Goal: Task Accomplishment & Management: Complete application form

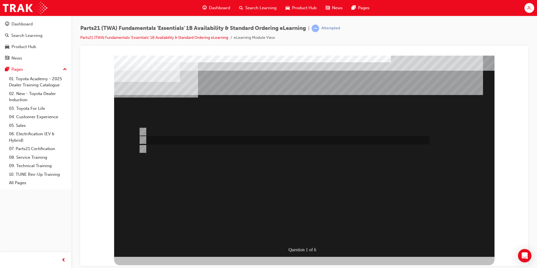
click at [228, 142] on div at bounding box center [282, 140] width 291 height 8
radio input "true"
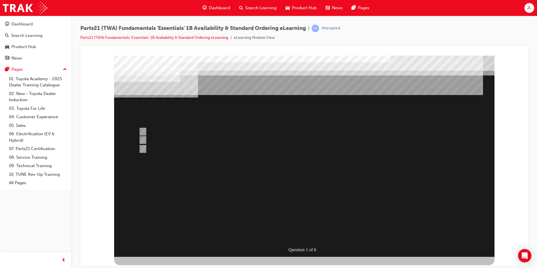
click at [301, 196] on div at bounding box center [304, 155] width 380 height 201
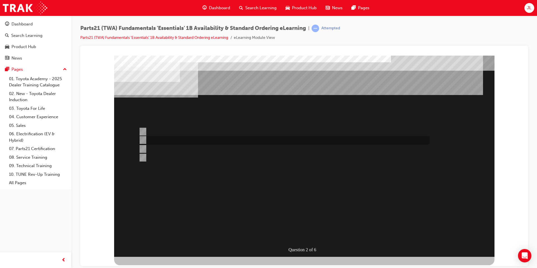
click at [185, 142] on div at bounding box center [282, 140] width 291 height 8
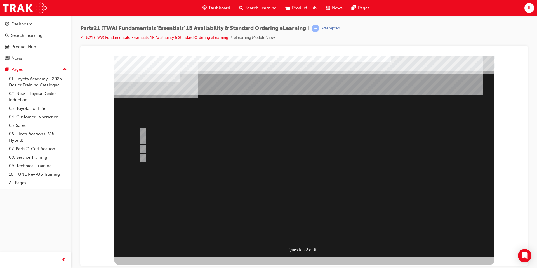
click at [160, 148] on div at bounding box center [304, 155] width 380 height 201
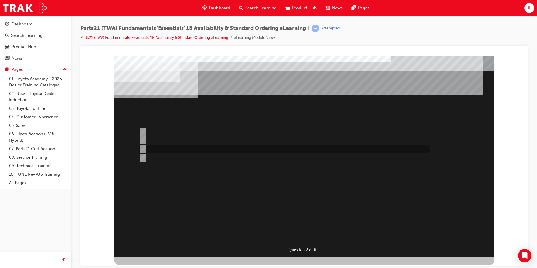
click at [146, 148] on div at bounding box center [282, 149] width 291 height 8
radio input "false"
radio input "true"
click at [300, 240] on div "Question 2 of 6" at bounding box center [304, 155] width 380 height 201
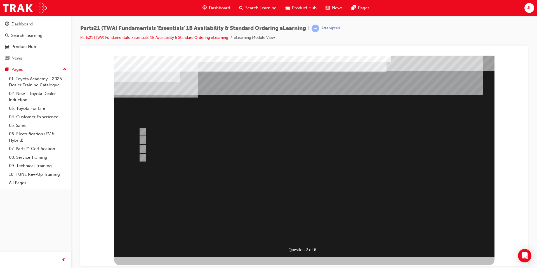
click at [299, 190] on div at bounding box center [304, 155] width 380 height 201
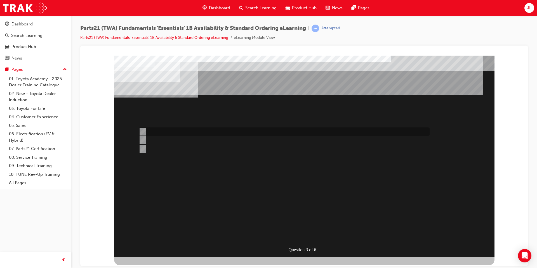
click at [180, 131] on div at bounding box center [282, 131] width 291 height 8
radio input "true"
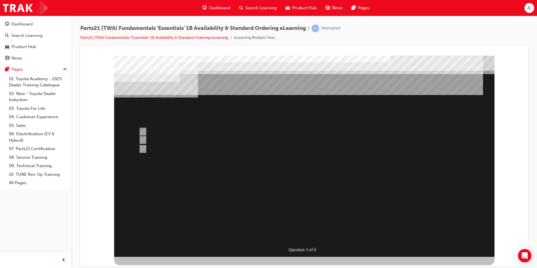
click at [145, 149] on div at bounding box center [304, 155] width 380 height 201
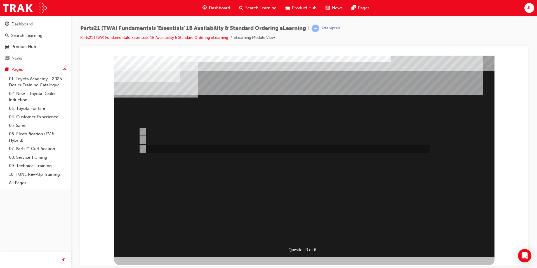
click at [142, 149] on input "Both" at bounding box center [142, 149] width 6 height 6
radio input "true"
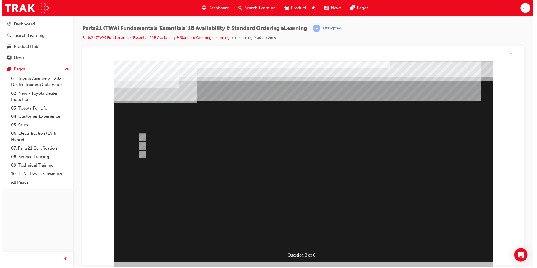
click at [313, 208] on div at bounding box center [303, 161] width 380 height 201
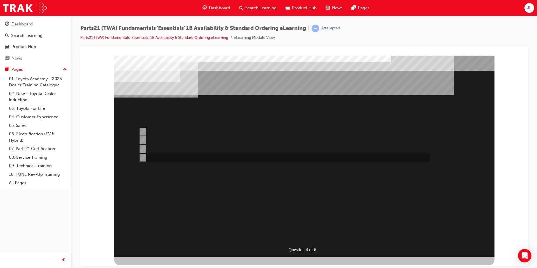
click at [144, 155] on input "4" at bounding box center [142, 158] width 6 height 6
radio input "true"
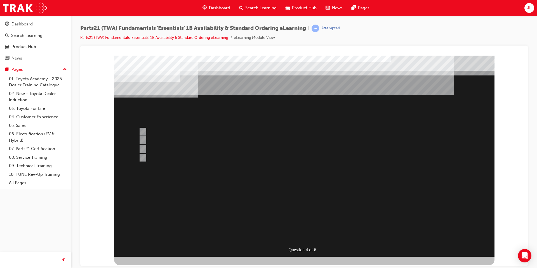
click at [312, 187] on div at bounding box center [304, 155] width 380 height 201
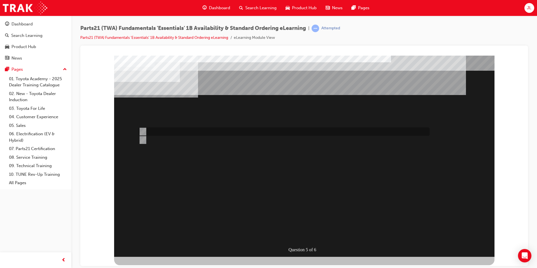
click at [174, 131] on div at bounding box center [282, 131] width 291 height 8
click at [160, 137] on div at bounding box center [282, 140] width 291 height 8
radio input "false"
radio input "true"
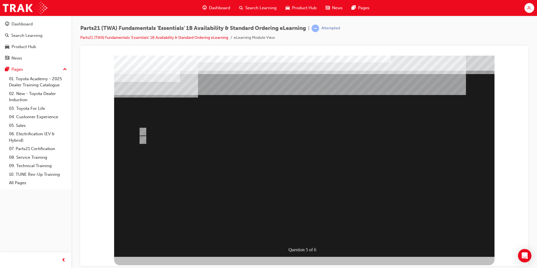
click at [144, 129] on div at bounding box center [304, 155] width 380 height 201
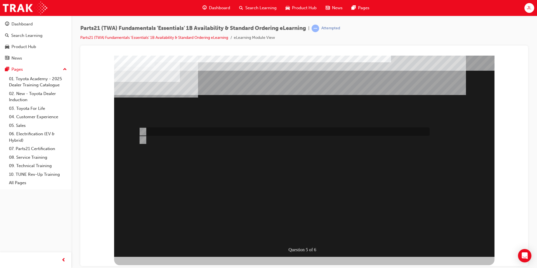
click at [143, 131] on input "Emergency" at bounding box center [142, 132] width 6 height 6
radio input "true"
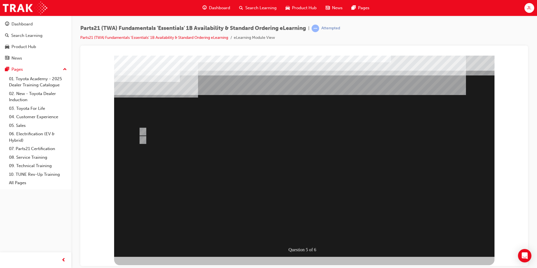
click at [316, 179] on div at bounding box center [304, 155] width 380 height 201
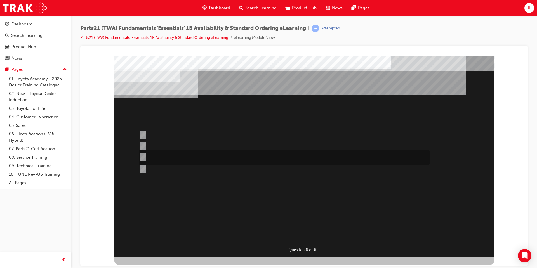
click at [241, 159] on div at bounding box center [282, 157] width 291 height 15
radio input "true"
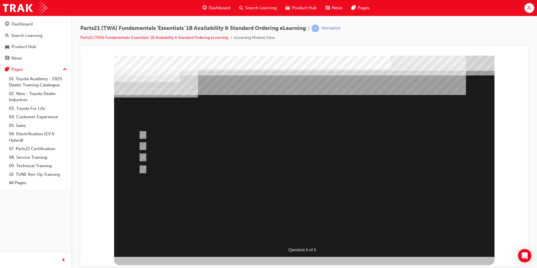
click at [307, 210] on div at bounding box center [304, 155] width 380 height 201
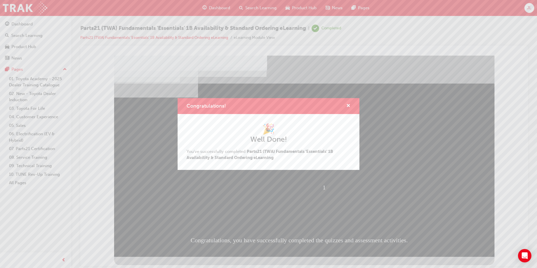
click at [350, 106] on div "Congratulations!" at bounding box center [268, 106] width 182 height 16
click at [348, 106] on span "cross-icon" at bounding box center [348, 106] width 4 height 5
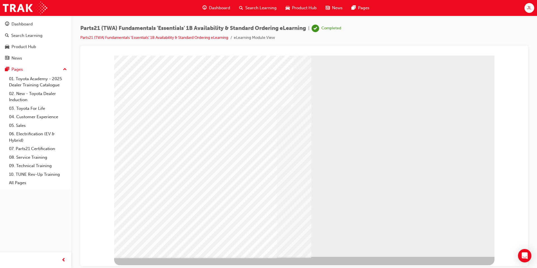
click at [28, 150] on link "07. Parts21 Certification" at bounding box center [38, 148] width 62 height 9
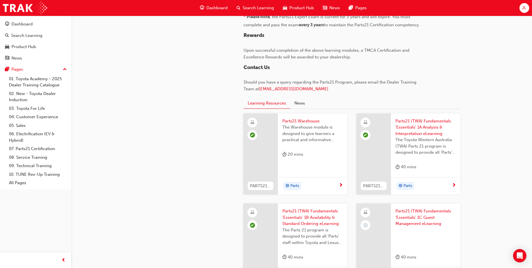
scroll to position [559, 0]
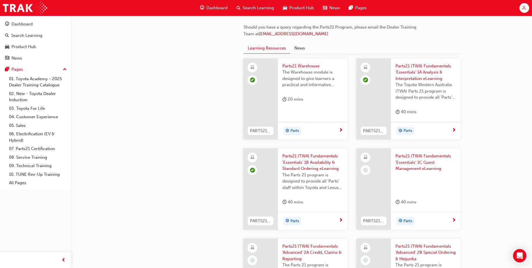
click at [416, 164] on span "Parts21 (TWA) Fundamentals 'Essentials' 1C Guest Management eLearning" at bounding box center [426, 162] width 61 height 19
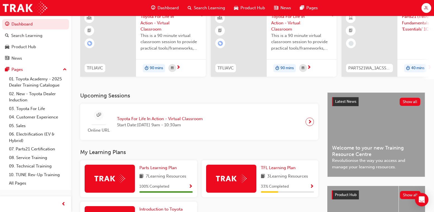
scroll to position [84, 0]
